Goal: Find specific page/section: Find specific page/section

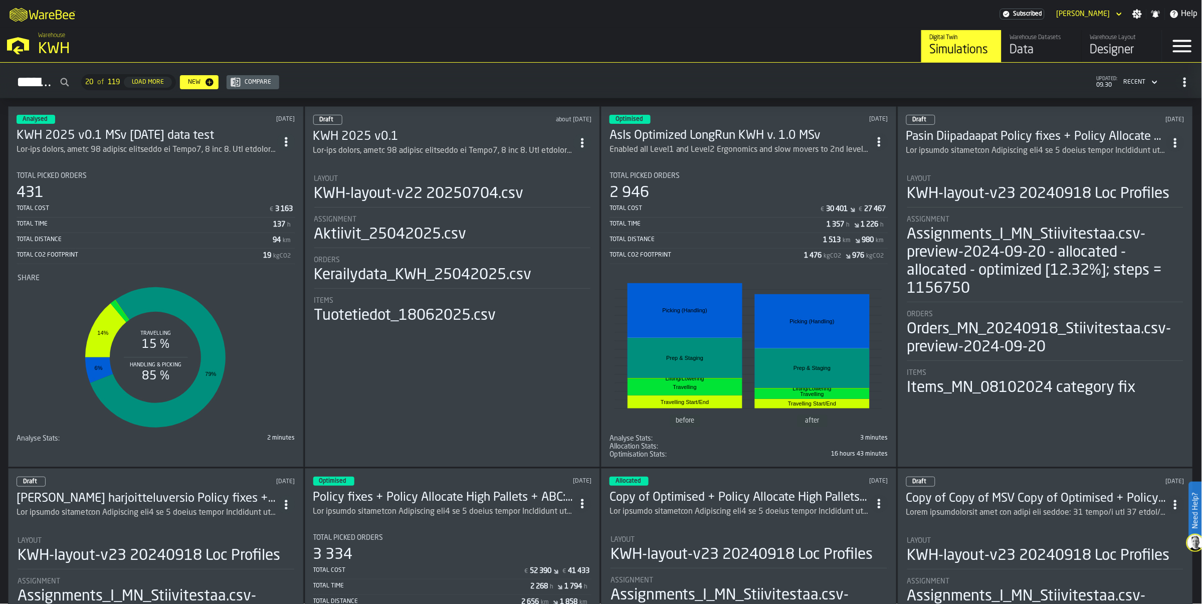
click at [1096, 43] on div "Designer" at bounding box center [1122, 50] width 64 height 16
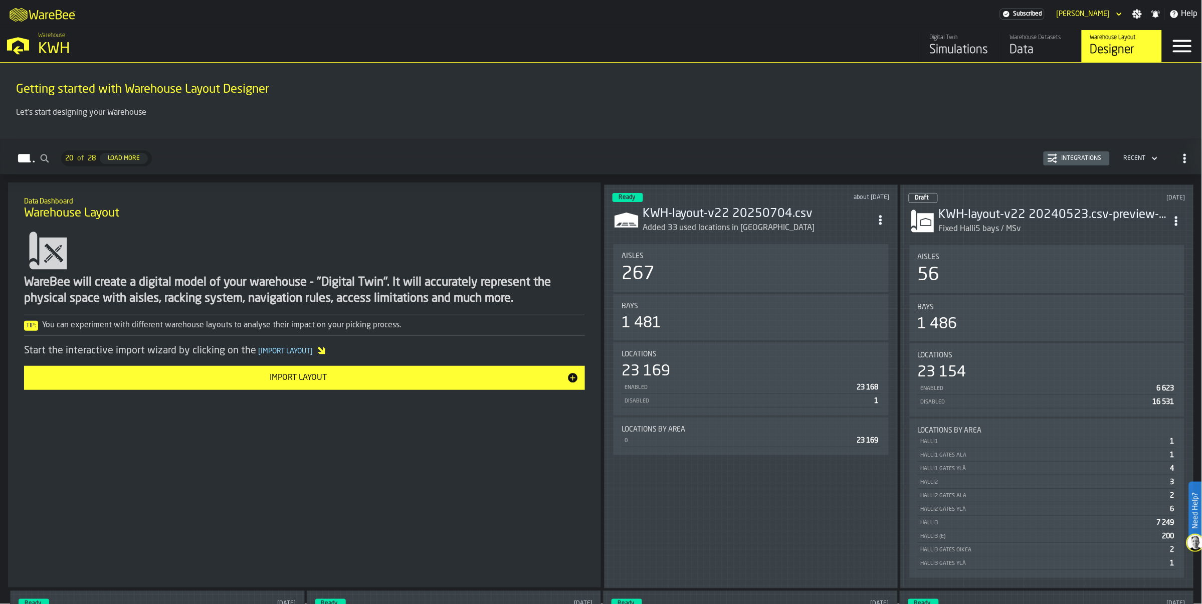
click at [944, 36] on div "Digital Twin" at bounding box center [962, 37] width 64 height 7
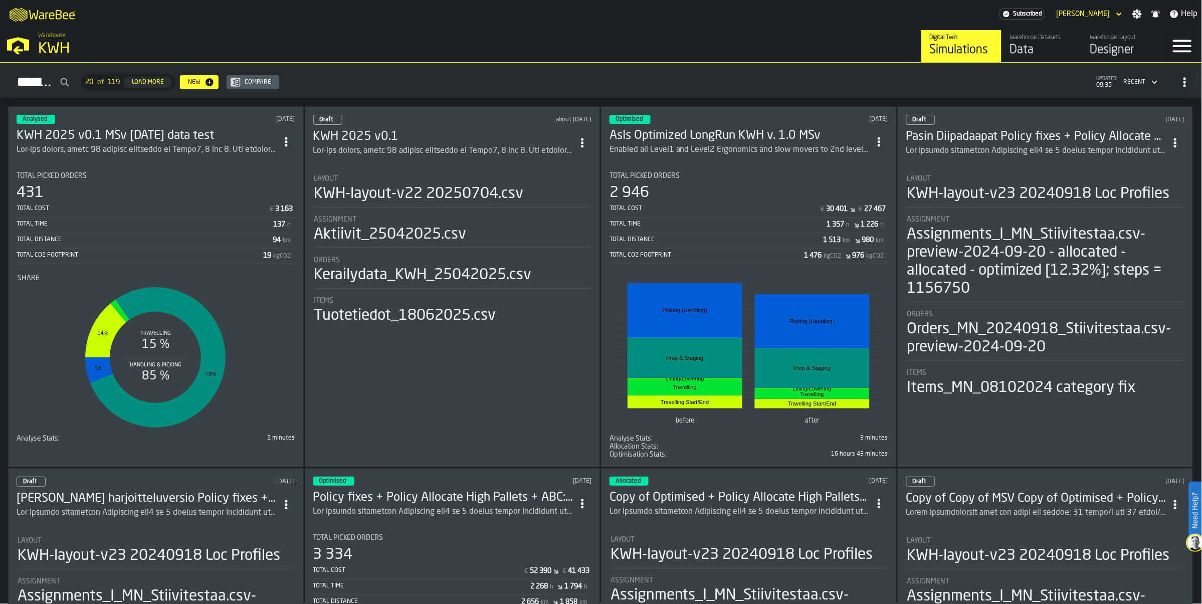
click at [1024, 42] on div "Data" at bounding box center [1042, 50] width 64 height 16
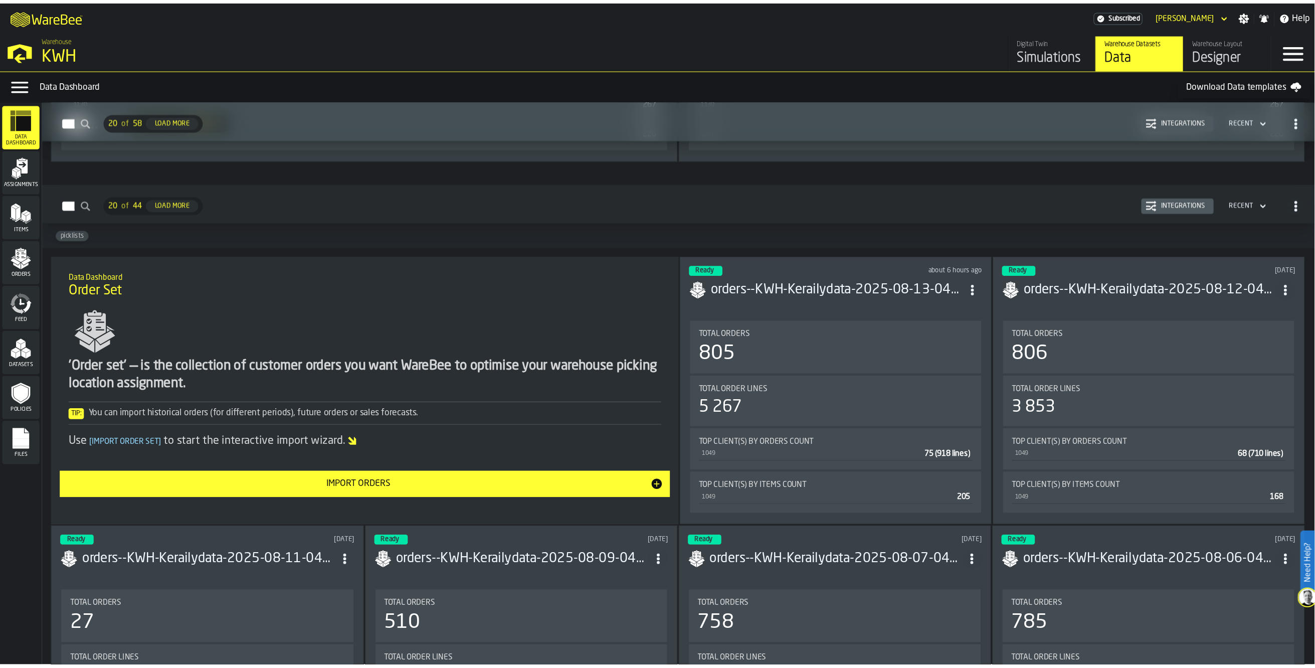
scroll to position [3342, 0]
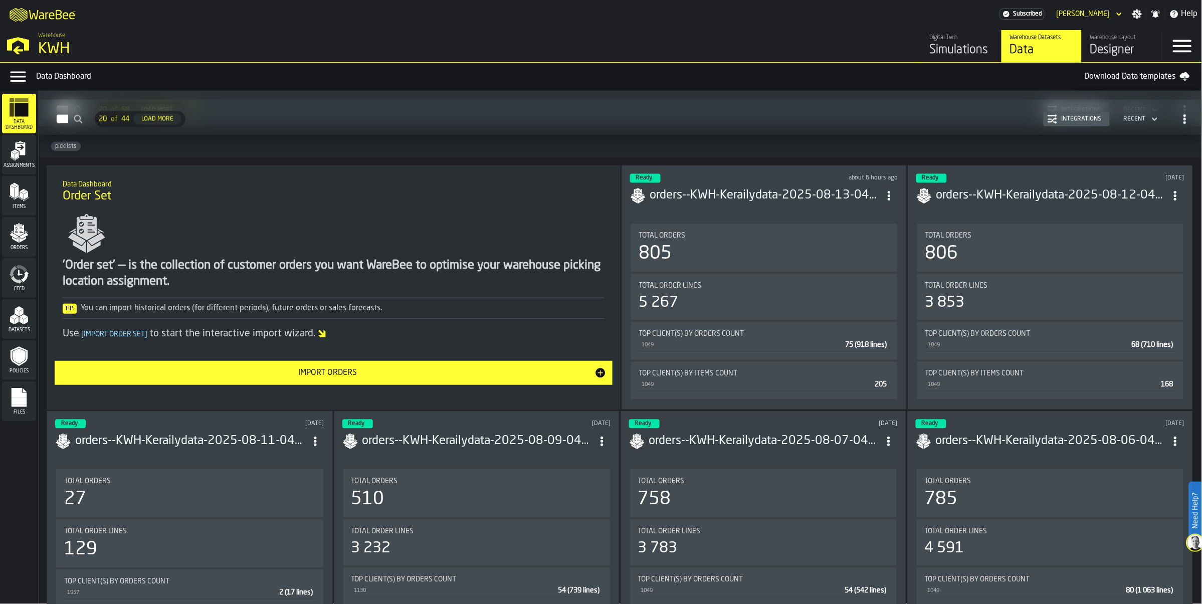
click at [783, 196] on h3 "orders--KWH-Kerailydata-2025-08-13-040023.csv-2025-08-13" at bounding box center [765, 196] width 230 height 16
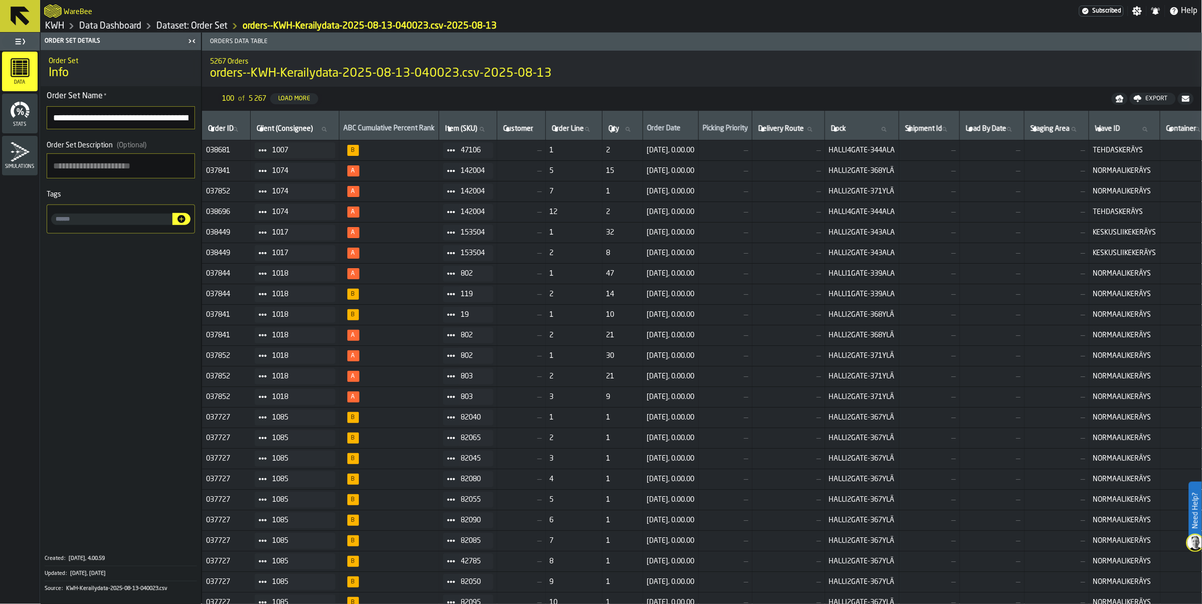
click at [266, 131] on label "Client (Consignee) Client (Consignee)" at bounding box center [295, 129] width 80 height 13
click at [266, 131] on input "Client (Consignee) Client (Consignee)" at bounding box center [295, 129] width 80 height 13
type input "****"
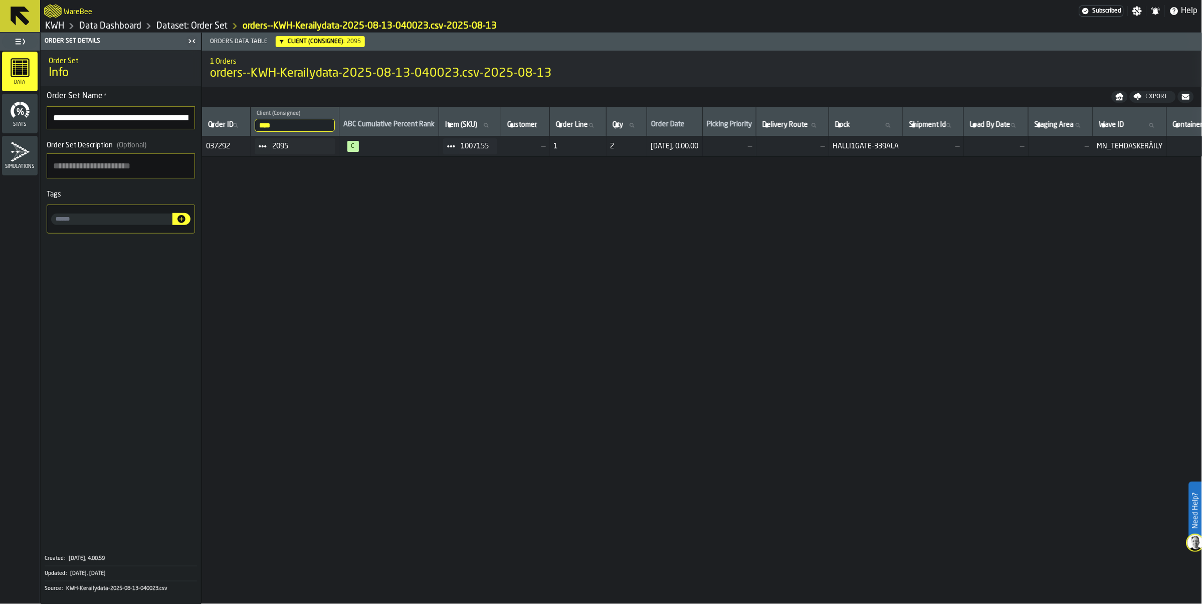
click at [200, 28] on link "Dataset: Order Set" at bounding box center [191, 26] width 71 height 11
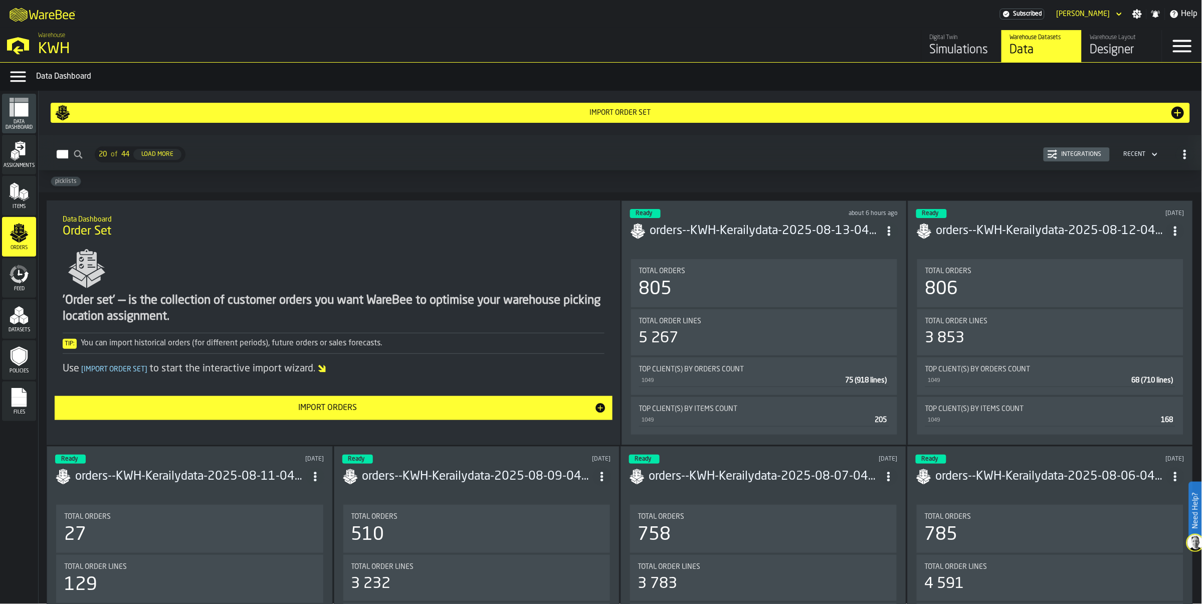
click at [1065, 153] on div "Integrations" at bounding box center [1082, 154] width 48 height 7
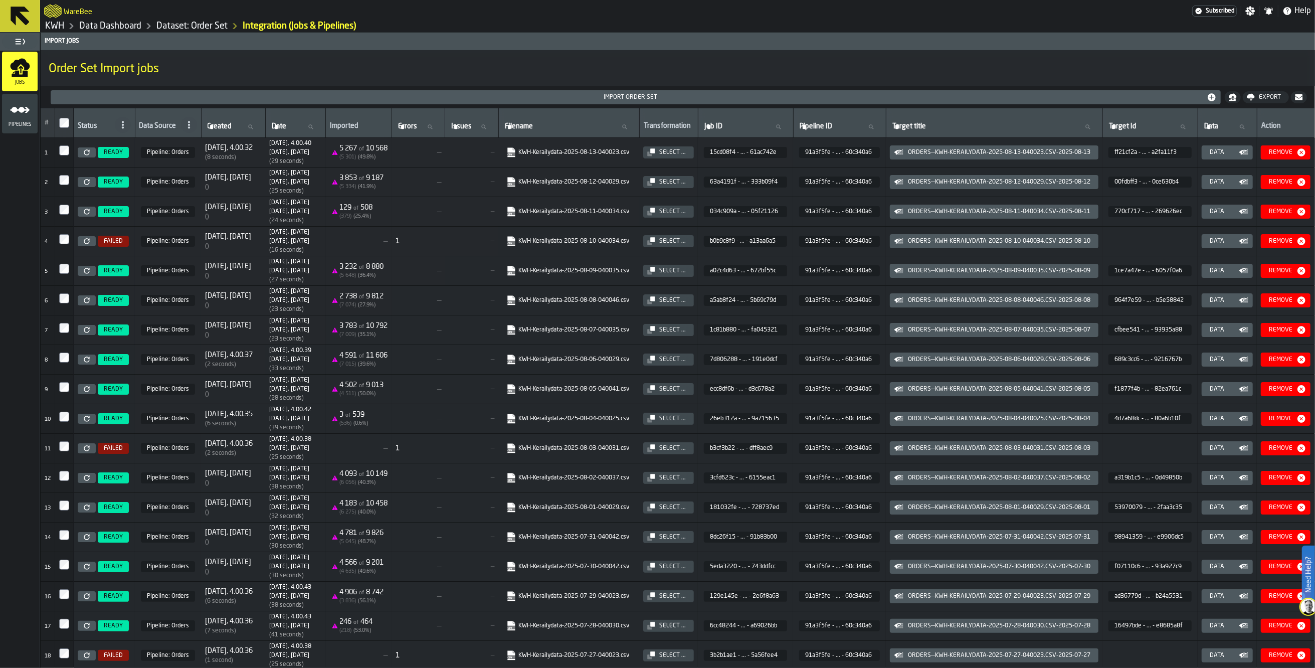
click at [584, 151] on link "KWH-Kerailydata-2025-08-13-040023.csv" at bounding box center [567, 152] width 123 height 10
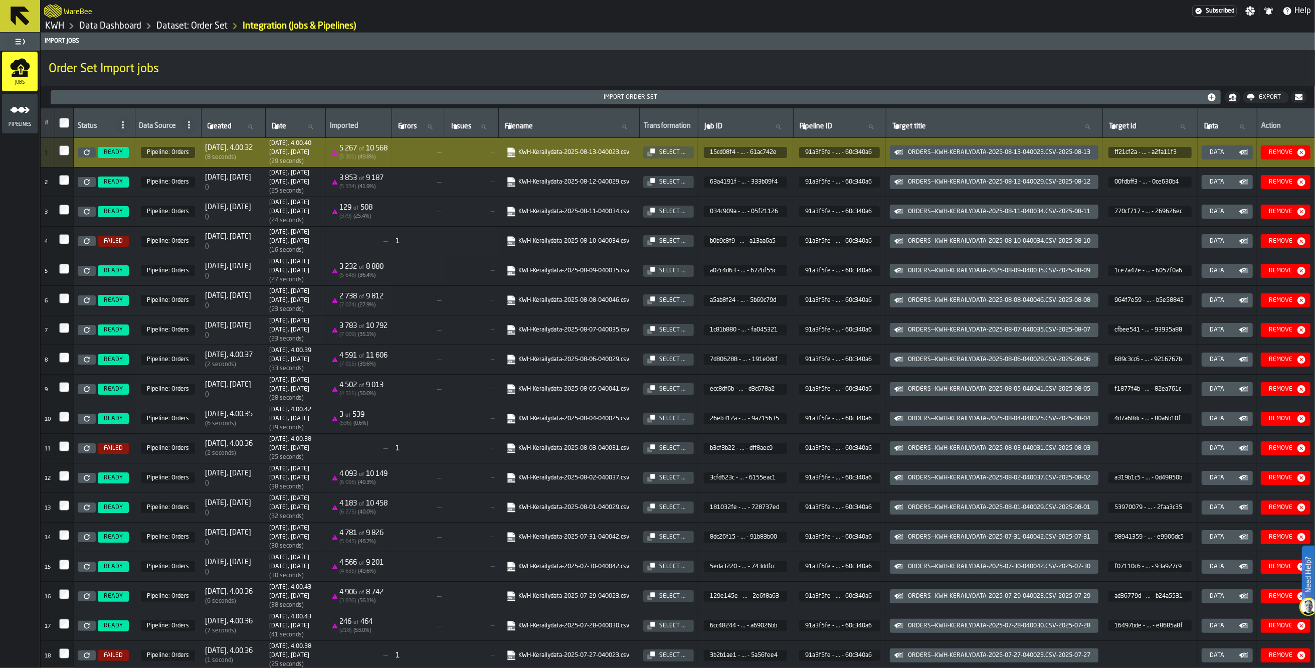
click at [132, 25] on link "Data Dashboard" at bounding box center [110, 26] width 62 height 11
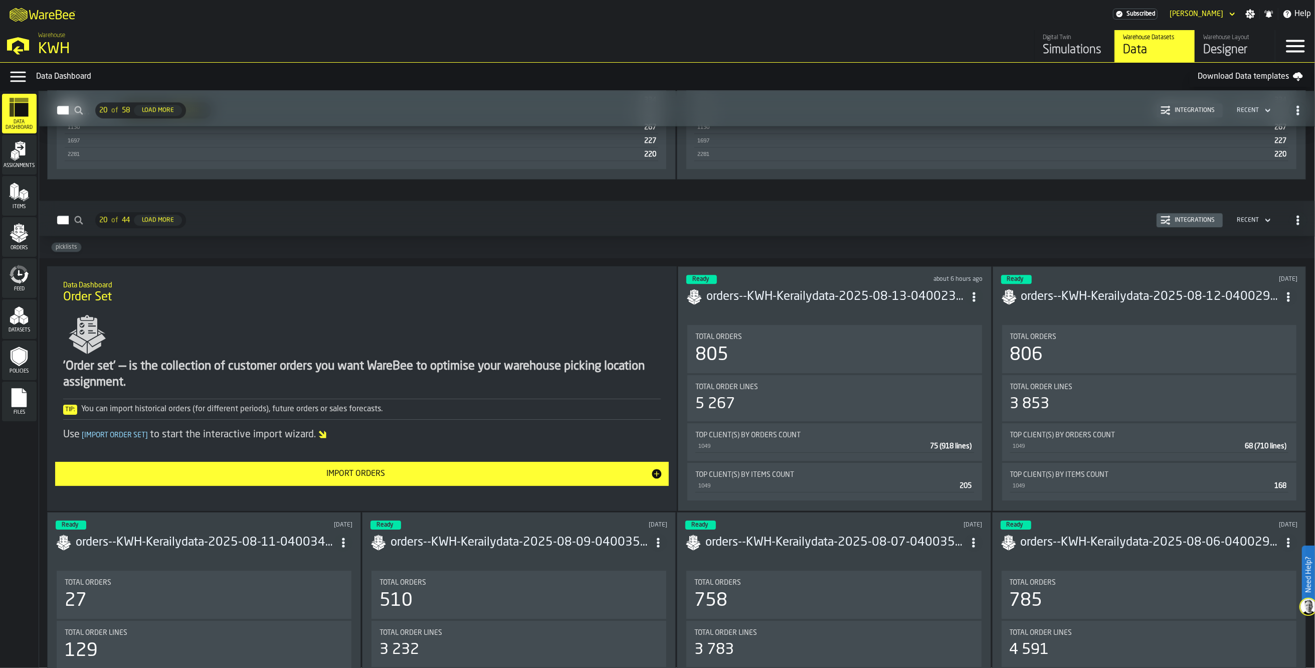
scroll to position [3261, 0]
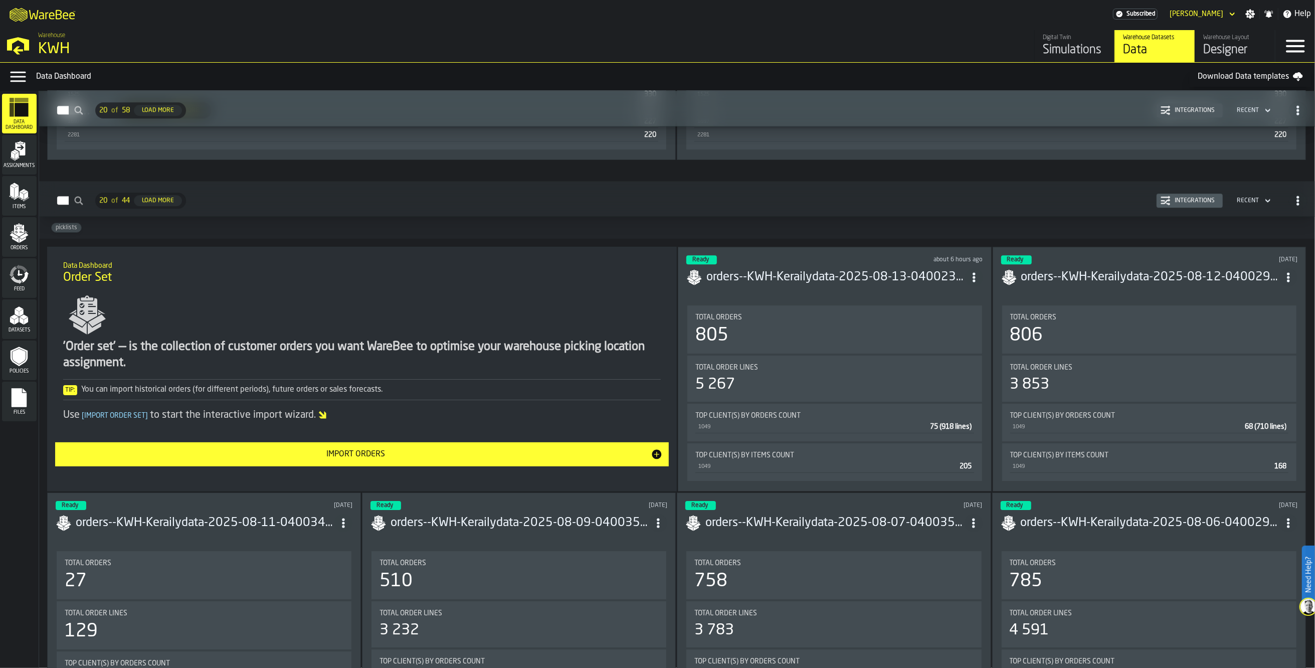
click at [818, 278] on h3 "orders--KWH-Kerailydata-2025-08-13-040023.csv-2025-08-13" at bounding box center [835, 277] width 258 height 16
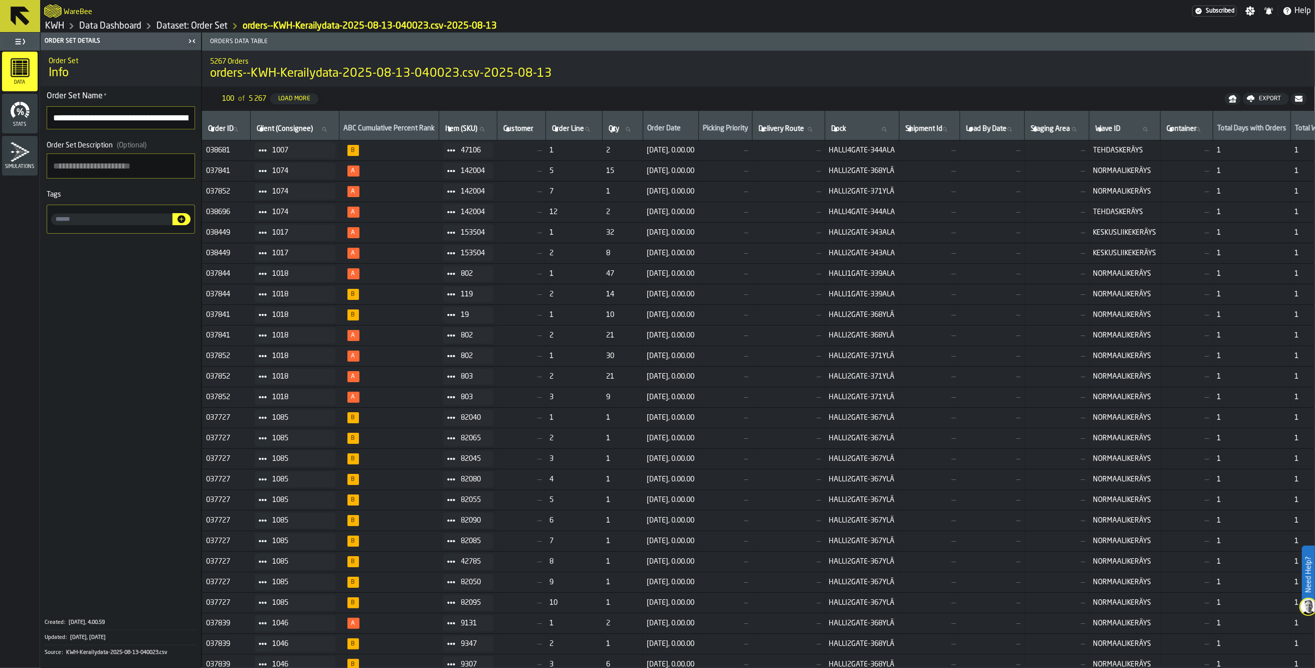
click at [306, 101] on div "Load More" at bounding box center [294, 98] width 40 height 7
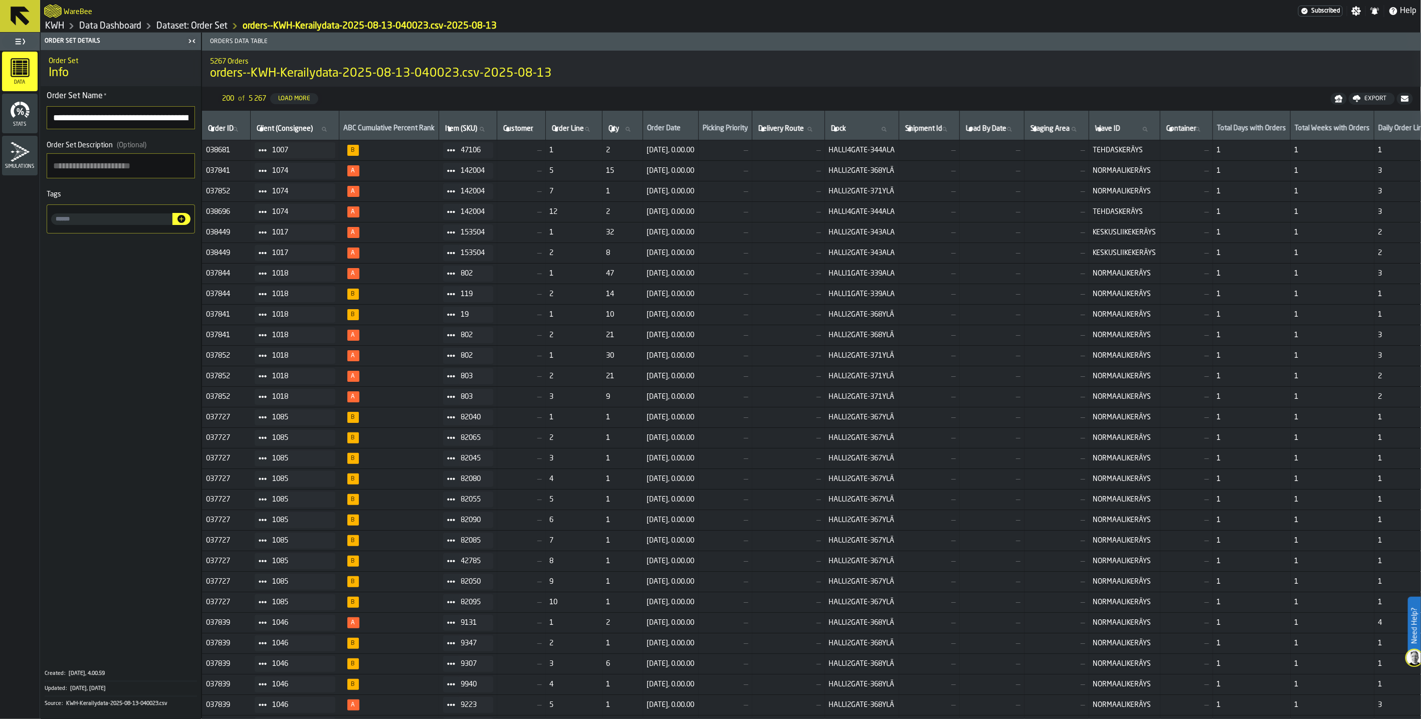
click at [107, 27] on link "Data Dashboard" at bounding box center [110, 26] width 62 height 11
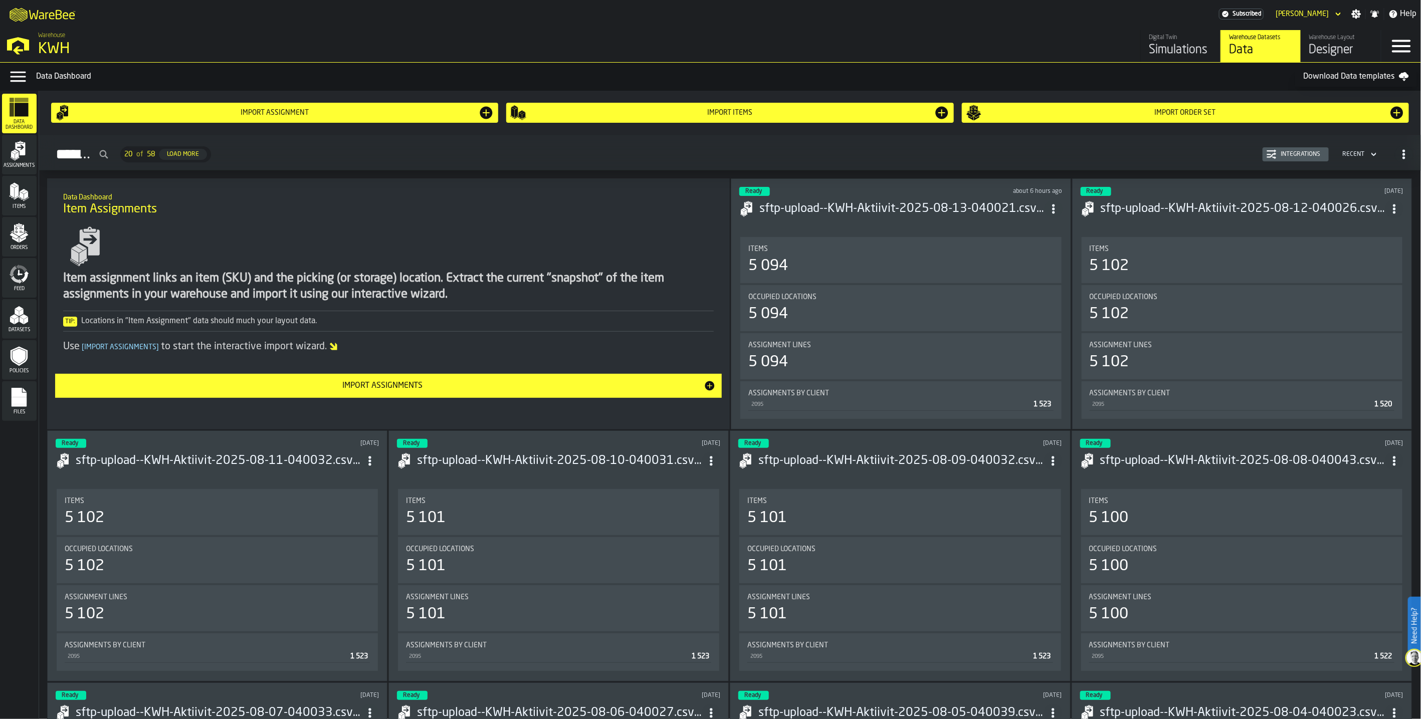
click at [6, 154] on div "Assignments" at bounding box center [19, 155] width 35 height 28
drag, startPoint x: 9, startPoint y: 189, endPoint x: 9, endPoint y: 202, distance: 13.0
click at [9, 188] on icon "menu Items" at bounding box center [19, 192] width 20 height 20
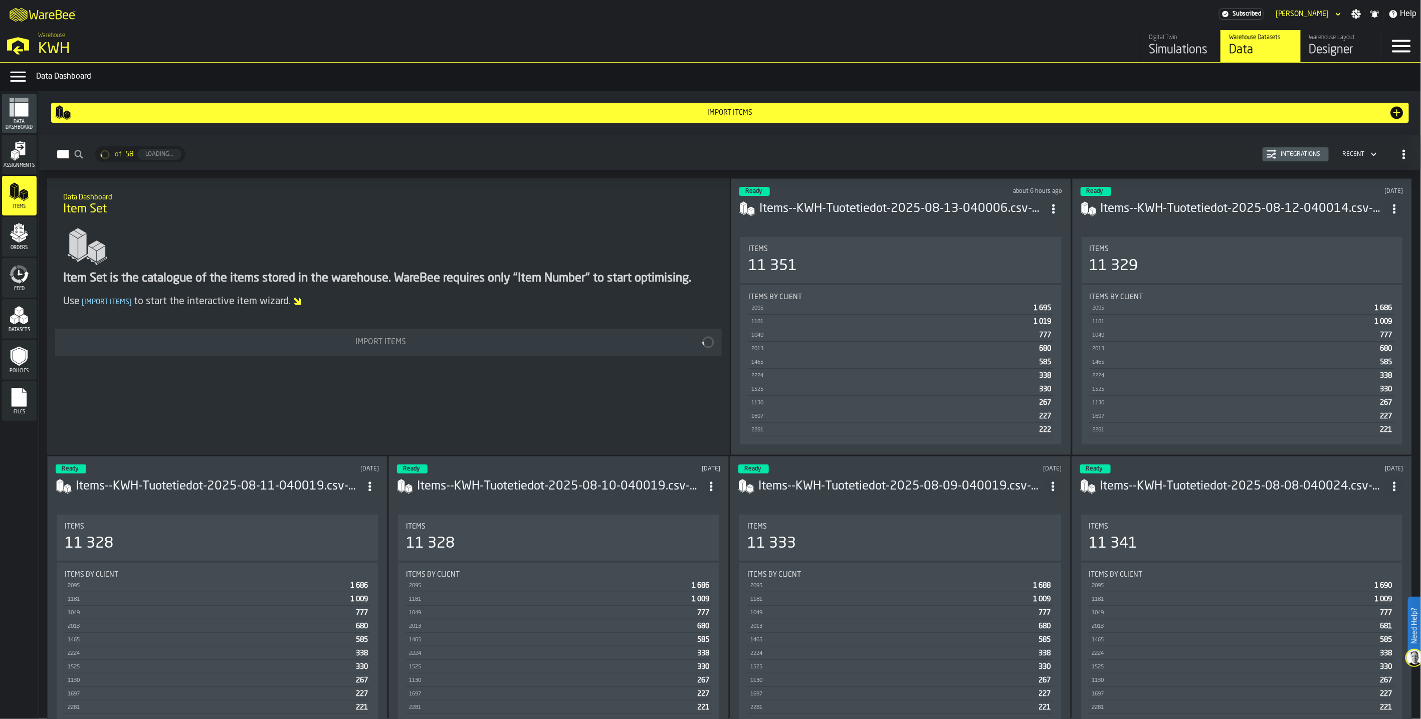
click at [17, 233] on icon "menu Orders" at bounding box center [19, 233] width 20 height 20
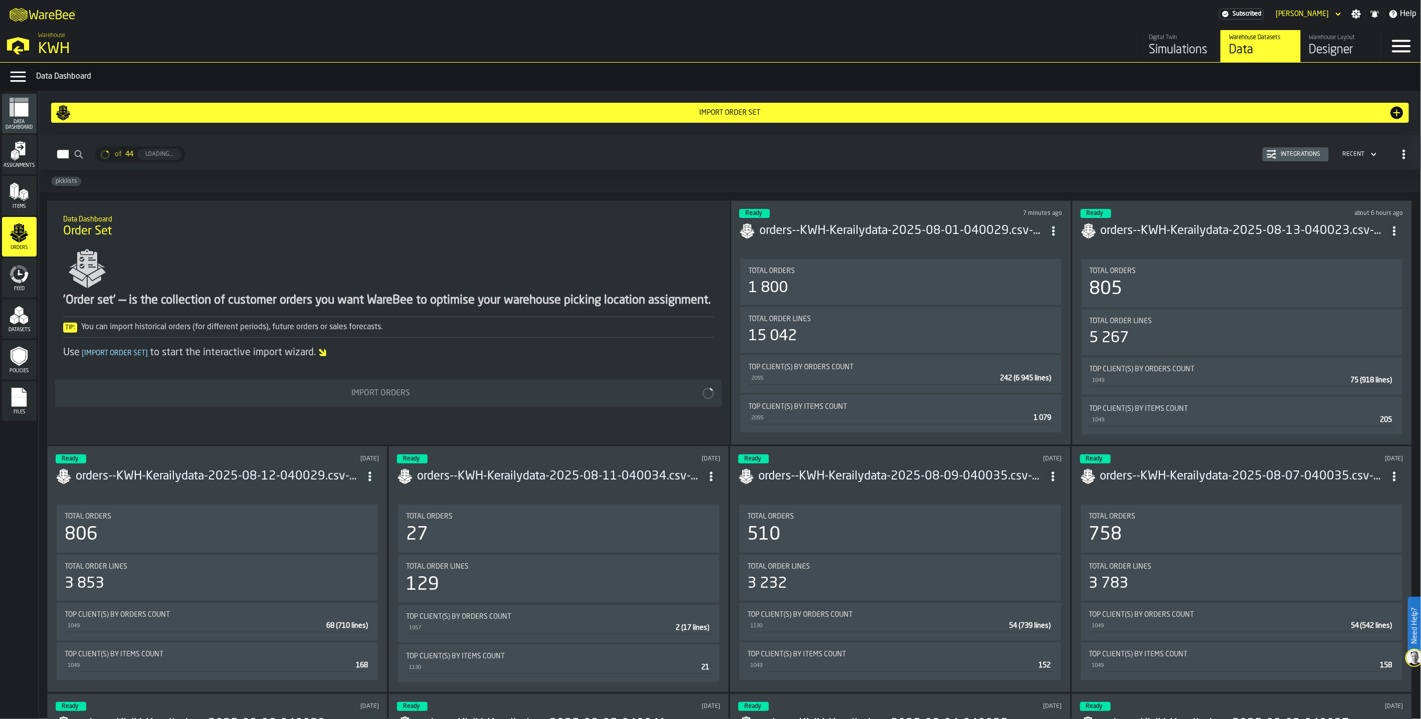
click at [21, 152] on icon "menu Assignments" at bounding box center [21, 148] width 10 height 13
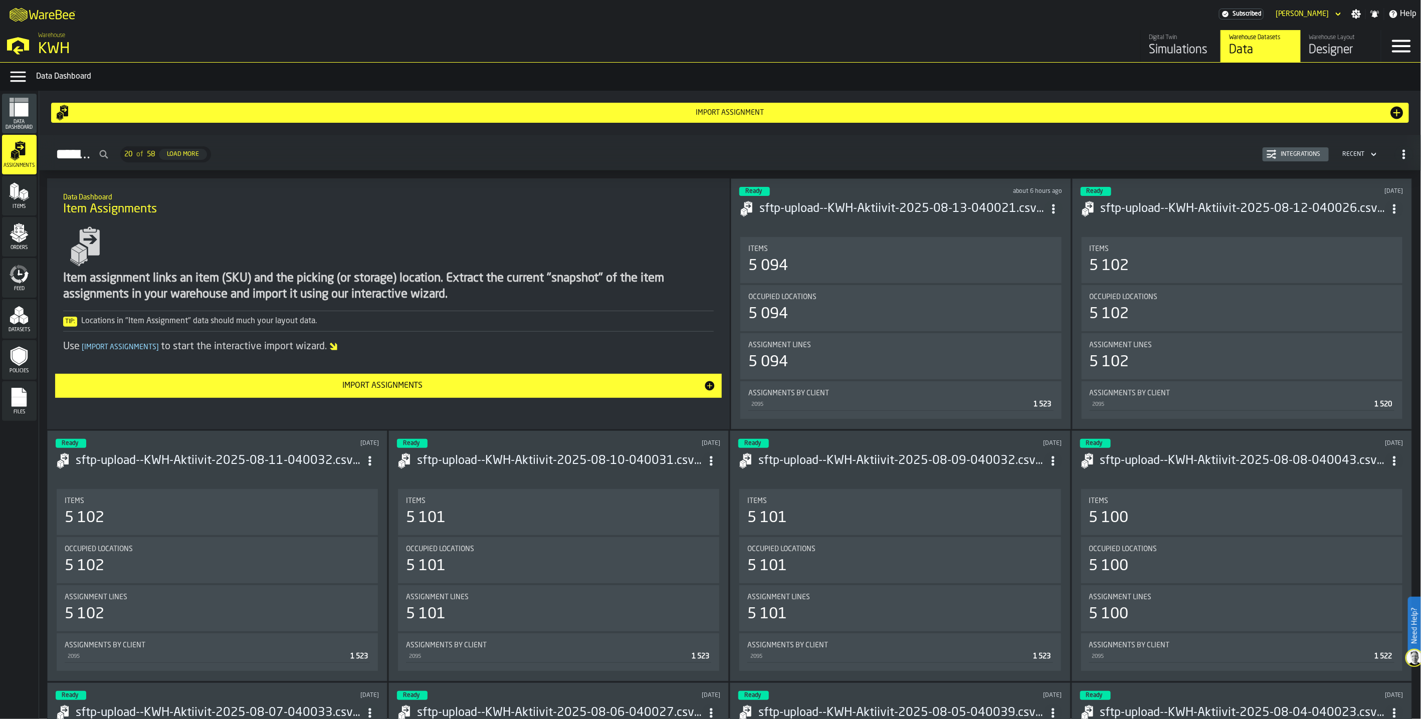
click at [22, 203] on div "Items" at bounding box center [19, 196] width 35 height 28
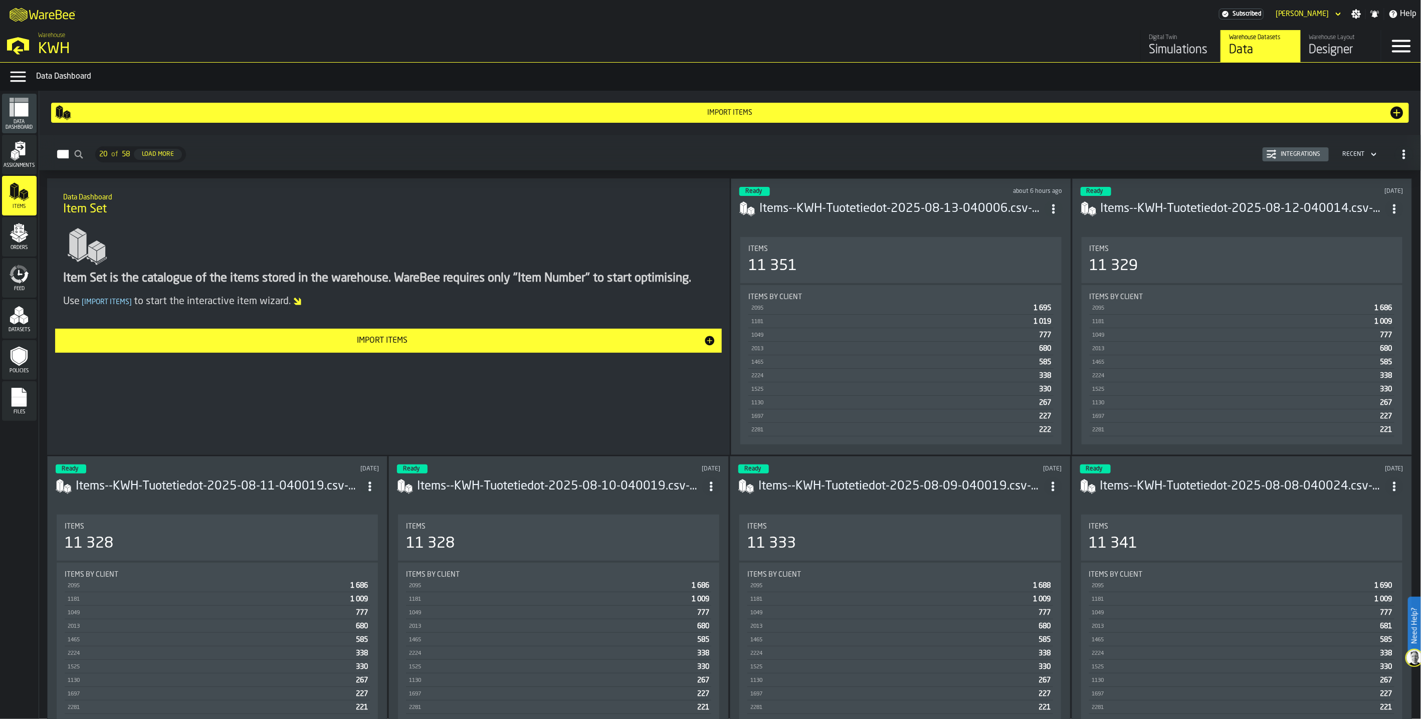
click at [17, 236] on icon "menu Orders" at bounding box center [19, 233] width 20 height 20
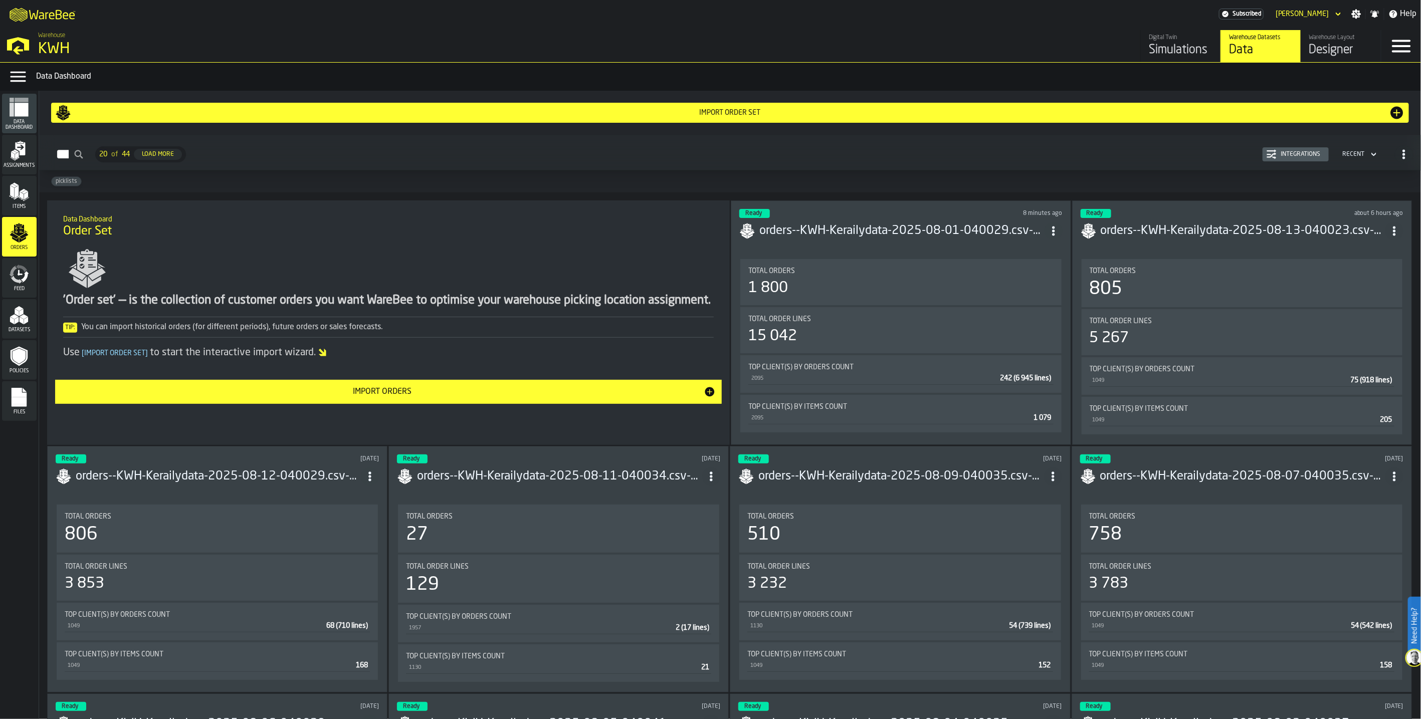
click at [1202, 153] on div "Integrations" at bounding box center [1301, 154] width 48 height 7
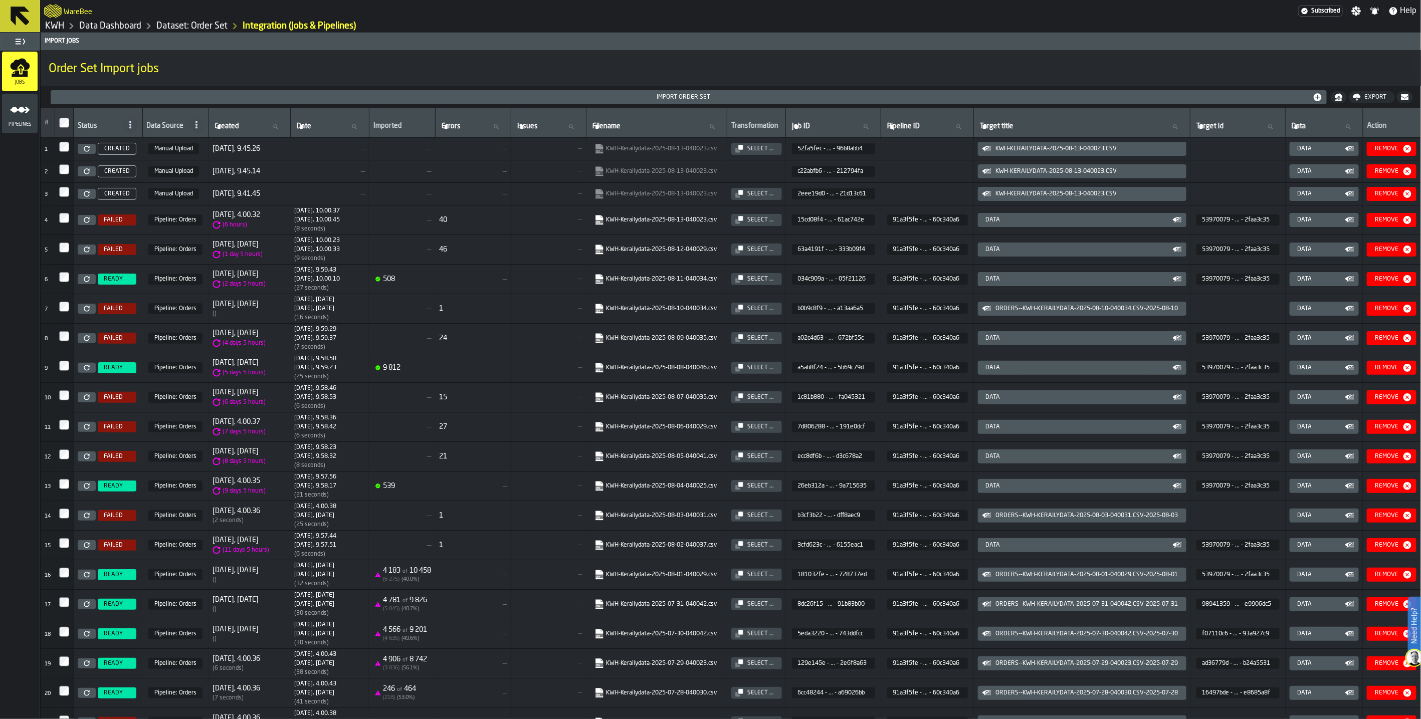
click at [202, 27] on link "Dataset: Order Set" at bounding box center [191, 26] width 71 height 11
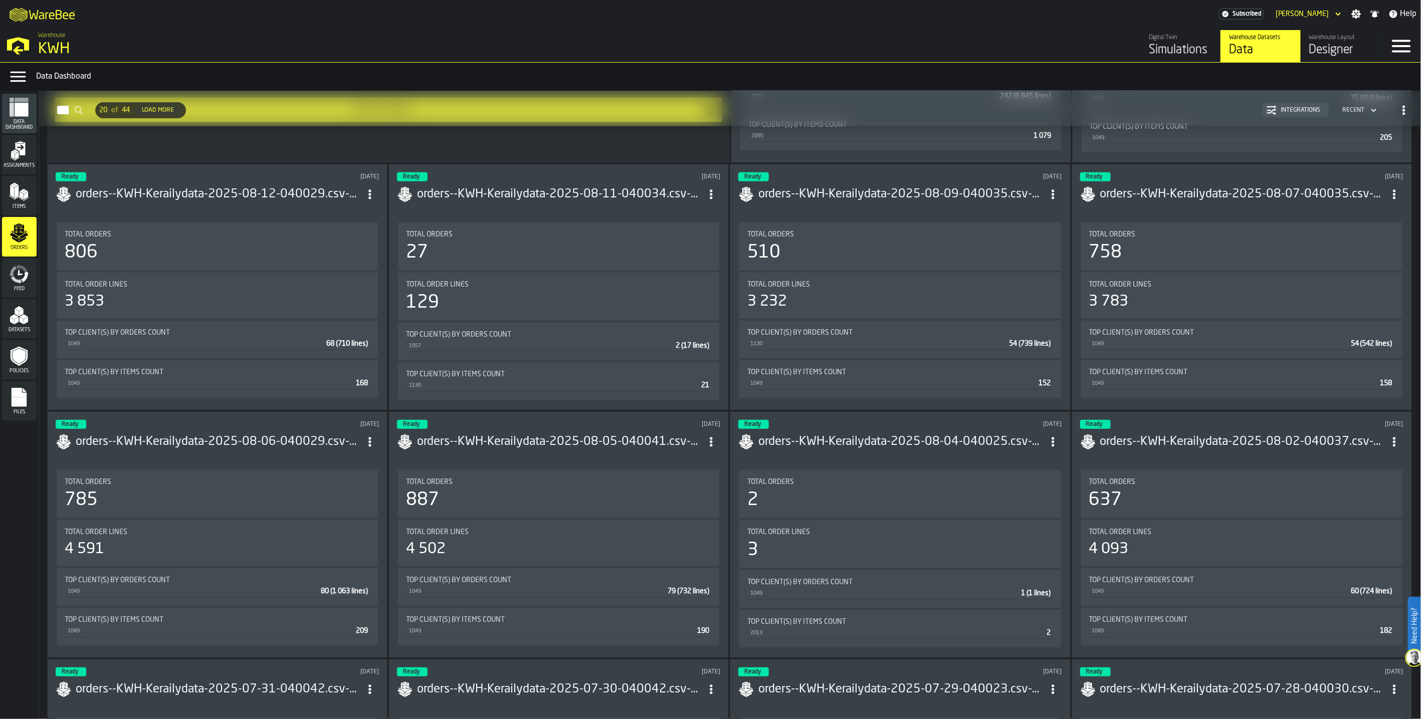
scroll to position [61, 0]
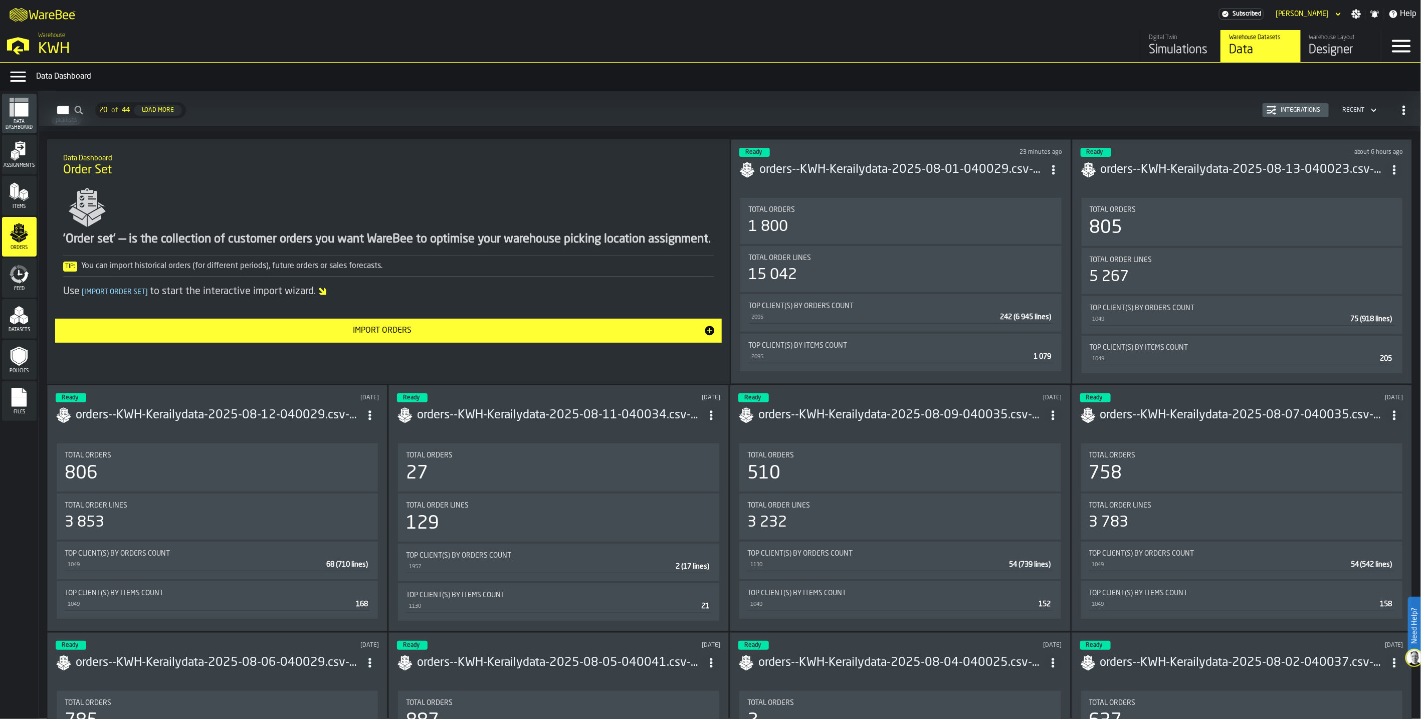
click at [17, 196] on polygon "menu Items" at bounding box center [17, 192] width 4 height 13
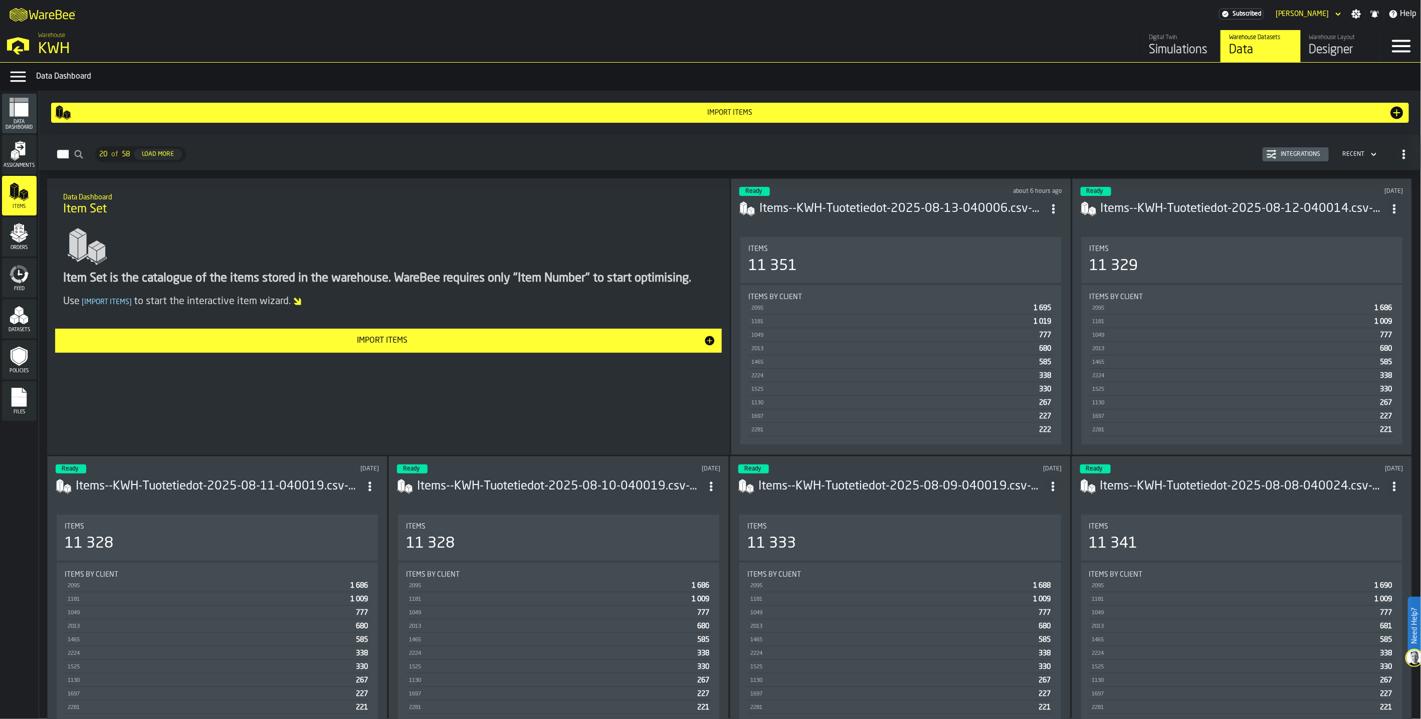
click at [29, 235] on icon "menu Orders" at bounding box center [19, 233] width 20 height 20
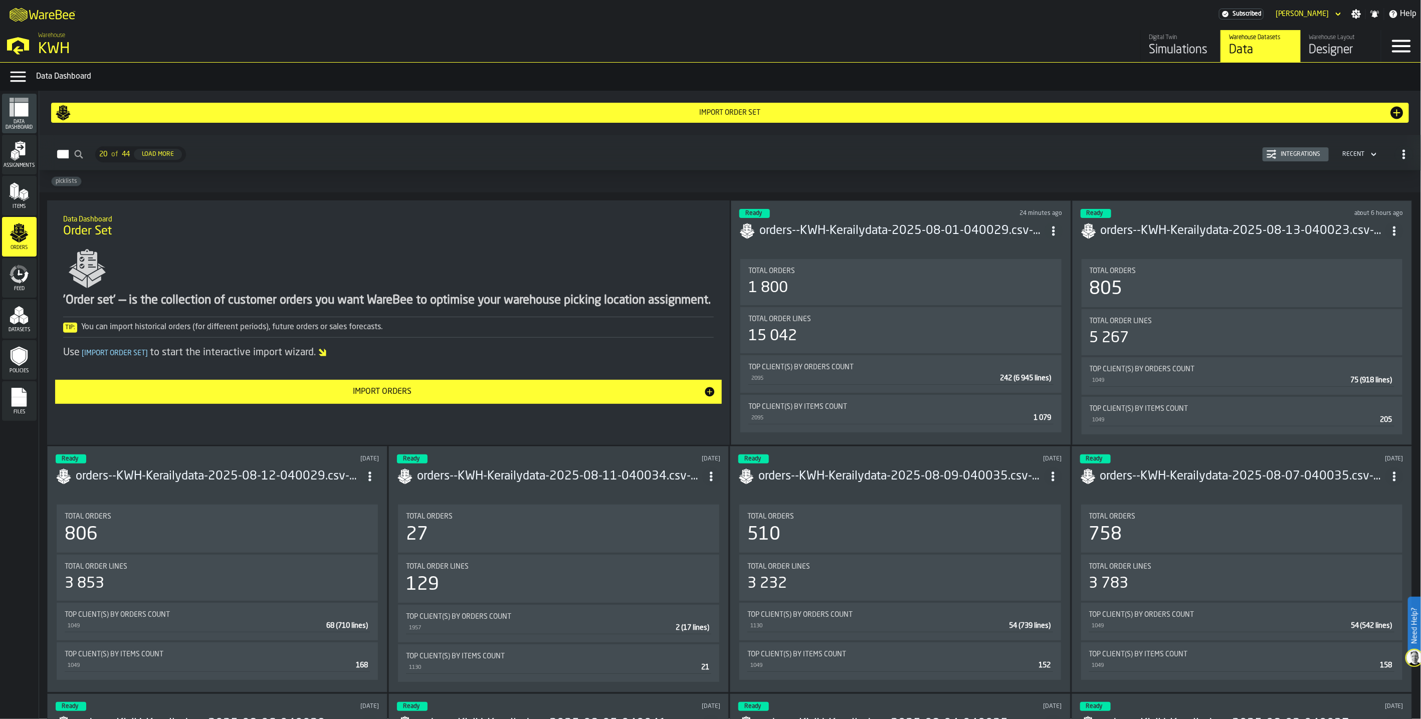
click at [1202, 150] on div "Integrations" at bounding box center [1296, 154] width 58 height 10
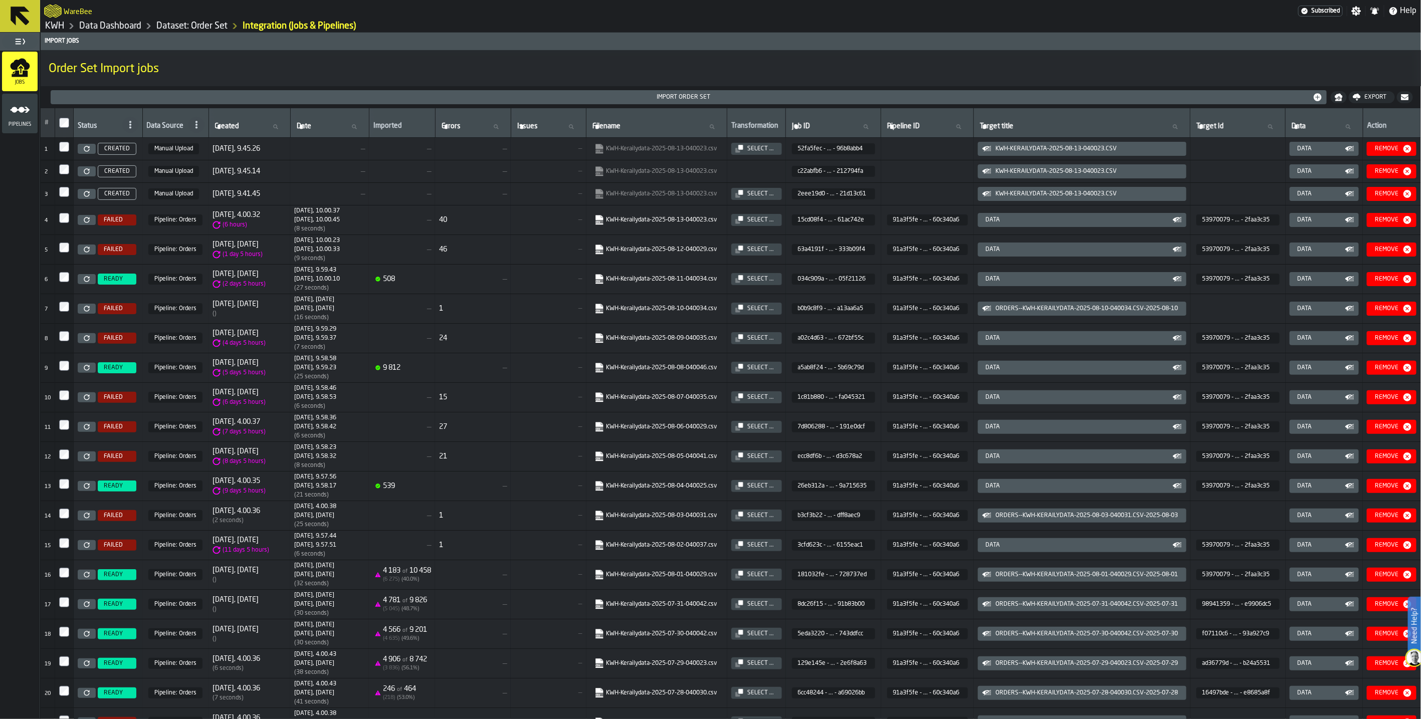
click at [192, 26] on link "Dataset: Order Set" at bounding box center [191, 26] width 71 height 11
